Goal: Task Accomplishment & Management: Manage account settings

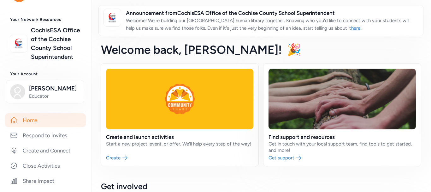
scroll to position [24, 0]
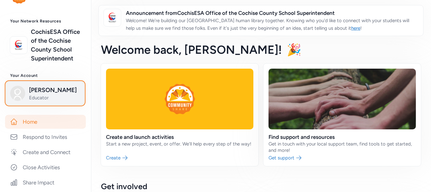
click at [45, 101] on span "Educator" at bounding box center [54, 97] width 51 height 6
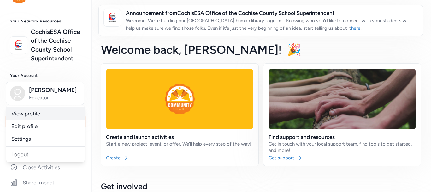
click at [31, 120] on link "View profile" at bounding box center [45, 113] width 78 height 13
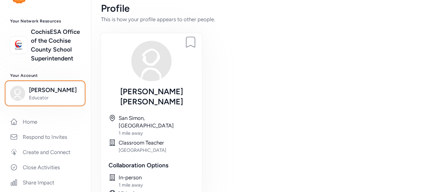
scroll to position [13, 0]
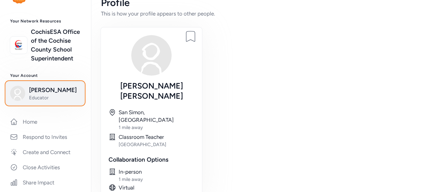
click at [40, 101] on span "Educator" at bounding box center [54, 97] width 51 height 6
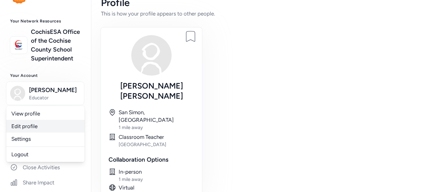
click at [34, 132] on link "Edit profile" at bounding box center [45, 126] width 78 height 13
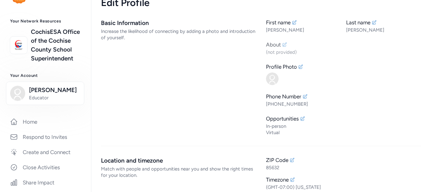
click at [282, 46] on icon at bounding box center [284, 44] width 5 height 5
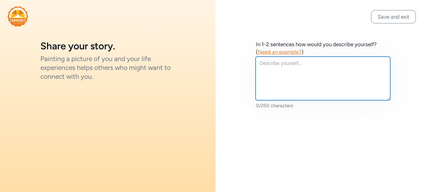
click at [268, 64] on textarea at bounding box center [323, 78] width 135 height 44
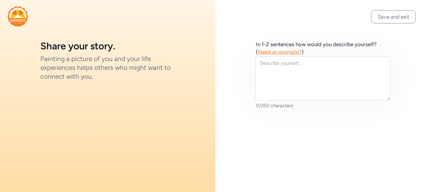
click at [239, 41] on div "In 1-2 sentences how would you describe yourself? ( Need an example? ) 0/250 ch…" at bounding box center [322, 74] width 215 height 149
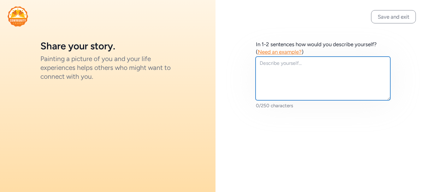
click at [262, 62] on textarea at bounding box center [323, 78] width 135 height 44
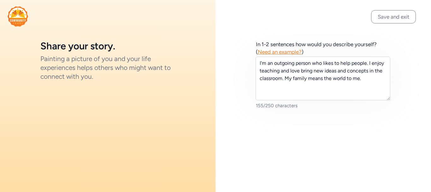
click at [286, 50] on span "Need an example?" at bounding box center [280, 52] width 44 height 6
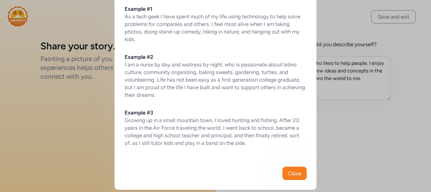
scroll to position [44, 0]
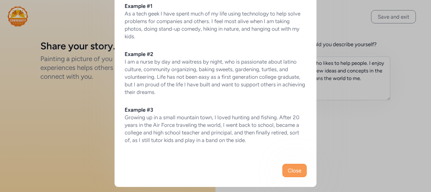
click at [288, 171] on span "Close" at bounding box center [295, 170] width 14 height 8
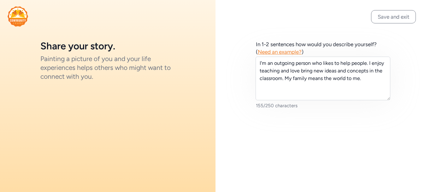
drag, startPoint x: 285, startPoint y: 171, endPoint x: 305, endPoint y: 144, distance: 32.9
click at [305, 144] on div "Save and exit In 1-2 sentences how would you describe yourself? ( Need an examp…" at bounding box center [322, 96] width 215 height 192
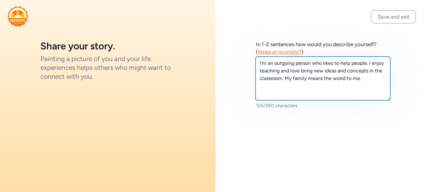
click at [285, 78] on textarea "I'm an outgoing person who likes to help people. I enjoy teaching and love brin…" at bounding box center [323, 78] width 135 height 44
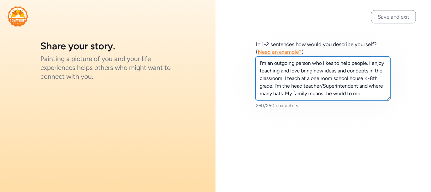
click at [384, 85] on textarea "I'm an outgoing person who likes to help people. I enjoy teaching and love brin…" at bounding box center [323, 78] width 135 height 44
click at [283, 94] on textarea "I'm an outgoing person who likes to help people. I enjoy teaching and love brin…" at bounding box center [323, 78] width 135 height 44
type textarea "I'm an outgoing person who likes to help people. I enjoy teaching and love brin…"
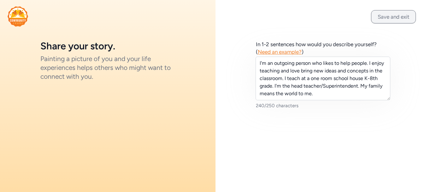
click at [389, 13] on button "Save and exit" at bounding box center [393, 16] width 45 height 13
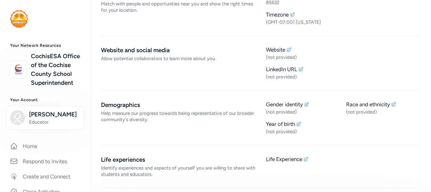
scroll to position [195, 0]
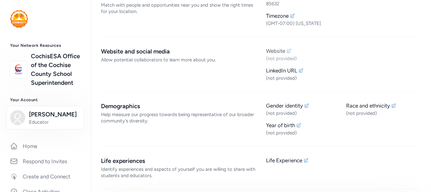
click at [287, 51] on icon at bounding box center [288, 50] width 5 height 5
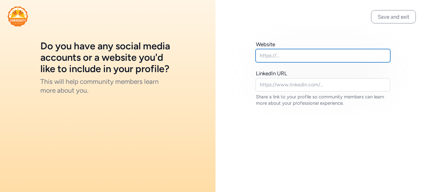
click at [285, 55] on input "text" at bounding box center [323, 55] width 135 height 13
type input "f"
type input "[DOMAIN_NAME]"
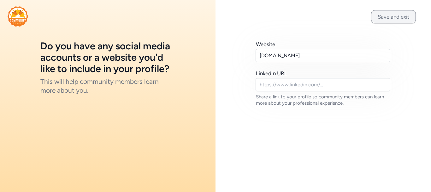
click at [384, 14] on button "Save and exit" at bounding box center [393, 16] width 45 height 13
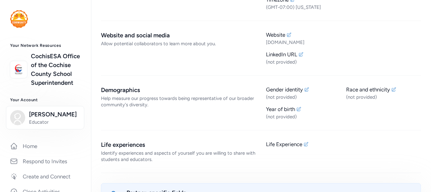
scroll to position [217, 0]
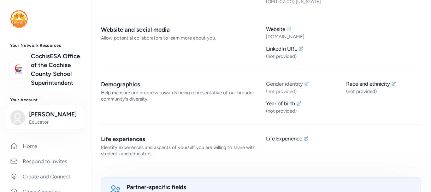
click at [306, 83] on icon at bounding box center [306, 83] width 5 height 5
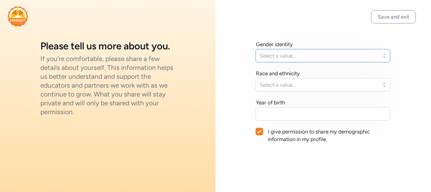
click at [298, 56] on span "Select a value..." at bounding box center [319, 56] width 118 height 8
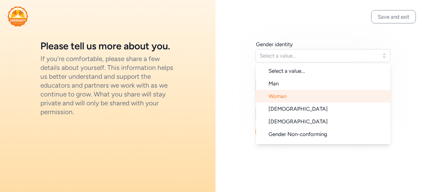
click at [285, 94] on span "Woman" at bounding box center [277, 96] width 18 height 6
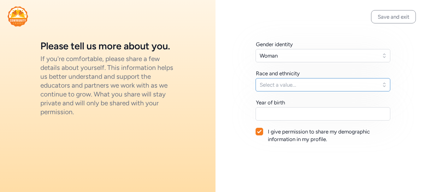
click at [283, 87] on span "Select a value..." at bounding box center [319, 85] width 118 height 8
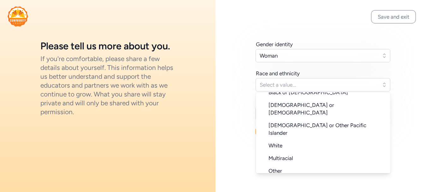
scroll to position [56, 0]
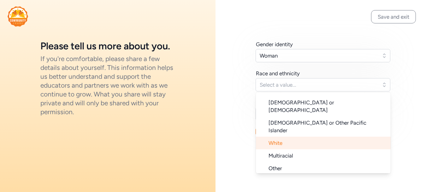
click at [281, 139] on span "White" at bounding box center [275, 142] width 14 height 6
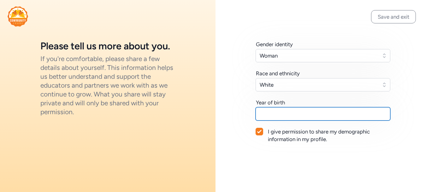
click at [275, 116] on input "text" at bounding box center [323, 113] width 135 height 13
type input "1959"
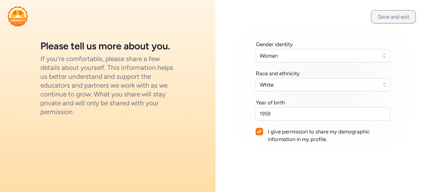
click at [380, 20] on button "Save and exit" at bounding box center [393, 16] width 45 height 13
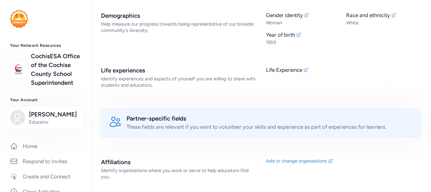
scroll to position [288, 0]
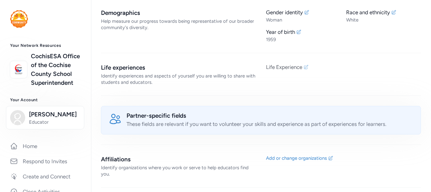
click at [304, 69] on icon at bounding box center [306, 66] width 5 height 5
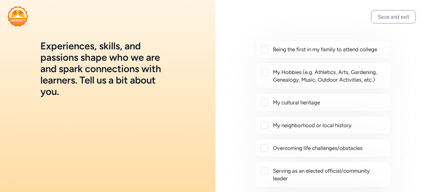
click at [266, 50] on div at bounding box center [265, 49] width 8 height 8
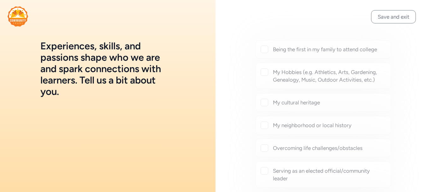
checkbox input "true"
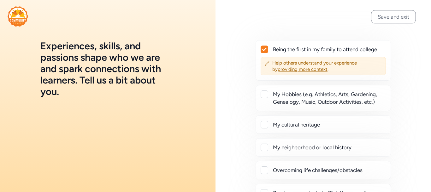
click at [264, 94] on div at bounding box center [265, 94] width 8 height 8
checkbox input "true"
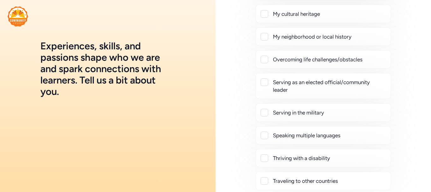
scroll to position [46, 0]
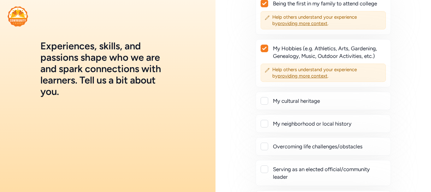
click at [267, 121] on div at bounding box center [265, 124] width 8 height 8
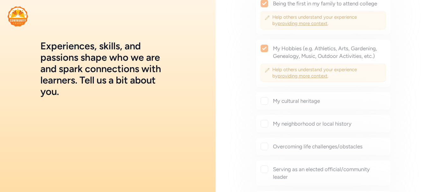
checkbox input "true"
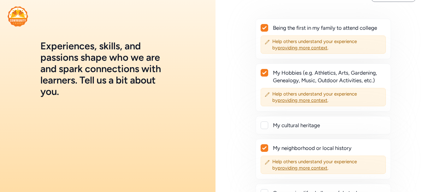
scroll to position [0, 0]
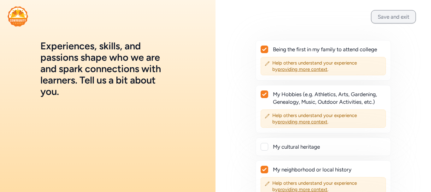
click at [388, 19] on button "Save and exit" at bounding box center [393, 16] width 45 height 13
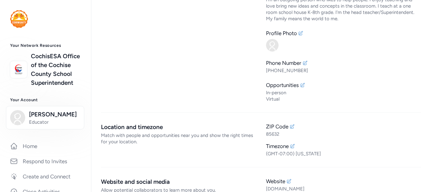
scroll to position [54, 0]
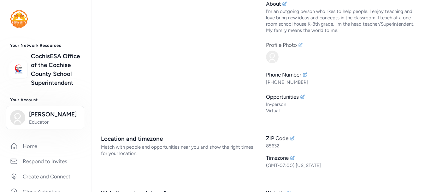
click at [298, 45] on icon at bounding box center [300, 44] width 5 height 5
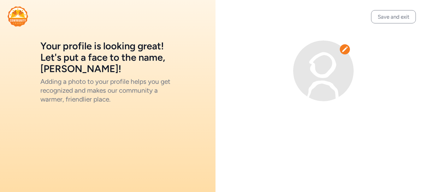
click at [345, 49] on icon at bounding box center [345, 48] width 6 height 5
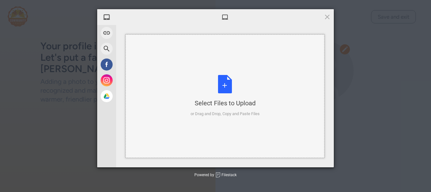
click at [223, 85] on div "Select Files to Upload or Drag and Drop, Copy and Paste Files" at bounding box center [225, 96] width 69 height 42
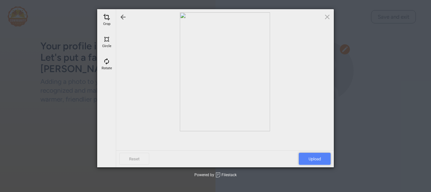
click at [308, 158] on span "Upload" at bounding box center [315, 158] width 32 height 12
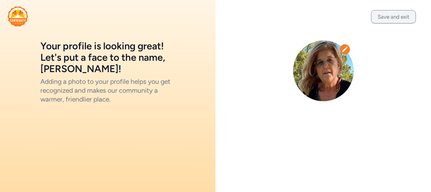
click at [387, 17] on button "Save and exit" at bounding box center [393, 16] width 45 height 13
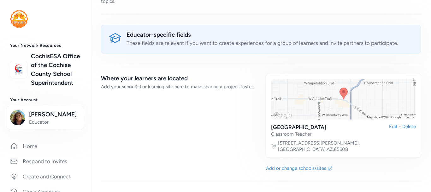
scroll to position [735, 0]
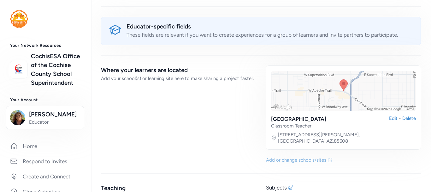
click at [300, 156] on div "Add or change schools/sites" at bounding box center [296, 159] width 60 height 6
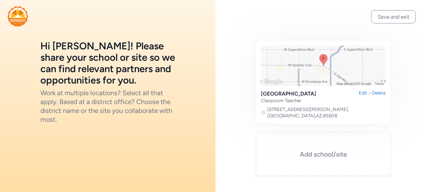
click at [316, 156] on h3 "Add school/site" at bounding box center [323, 154] width 103 height 9
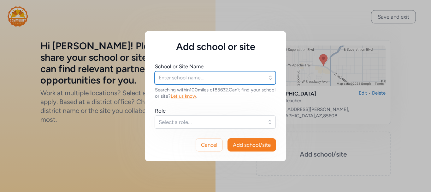
click at [165, 78] on input "text" at bounding box center [215, 77] width 121 height 13
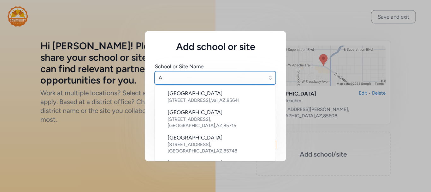
type input "A"
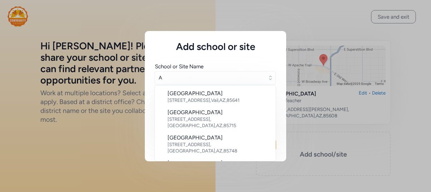
click at [390, 136] on div "Add school or site School or Site Name A [GEOGRAPHIC_DATA] [STREET_ADDRESS][GEO…" at bounding box center [215, 96] width 431 height 192
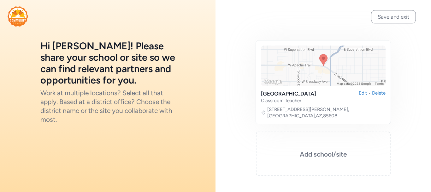
click at [263, 114] on icon at bounding box center [263, 112] width 5 height 6
click at [359, 92] on div "Edit" at bounding box center [363, 97] width 9 height 14
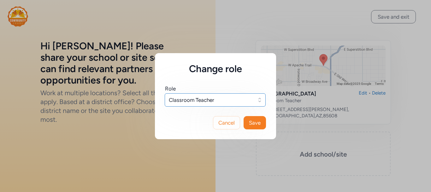
click at [259, 98] on button "Classroom Teacher" at bounding box center [215, 99] width 101 height 13
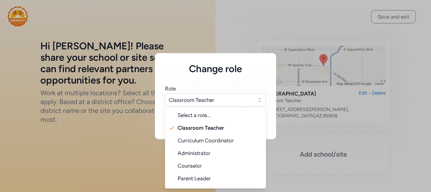
click at [315, 139] on div "Change role Role Classroom Teacher Select a role... Classroom Teacher Curriculu…" at bounding box center [215, 96] width 431 height 192
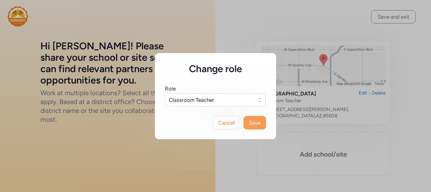
click at [263, 119] on button "Save" at bounding box center [255, 122] width 22 height 13
